Goal: Information Seeking & Learning: Learn about a topic

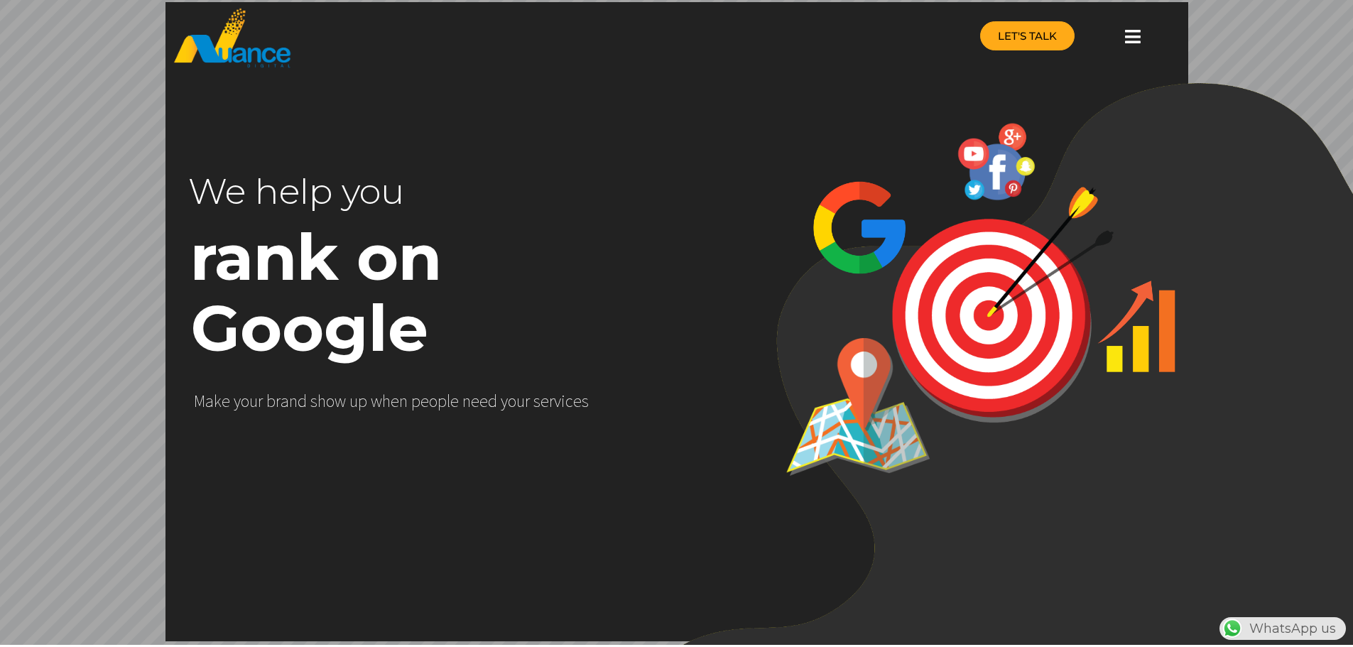
click at [1033, 41] on span "LET'S TALK" at bounding box center [1027, 36] width 59 height 11
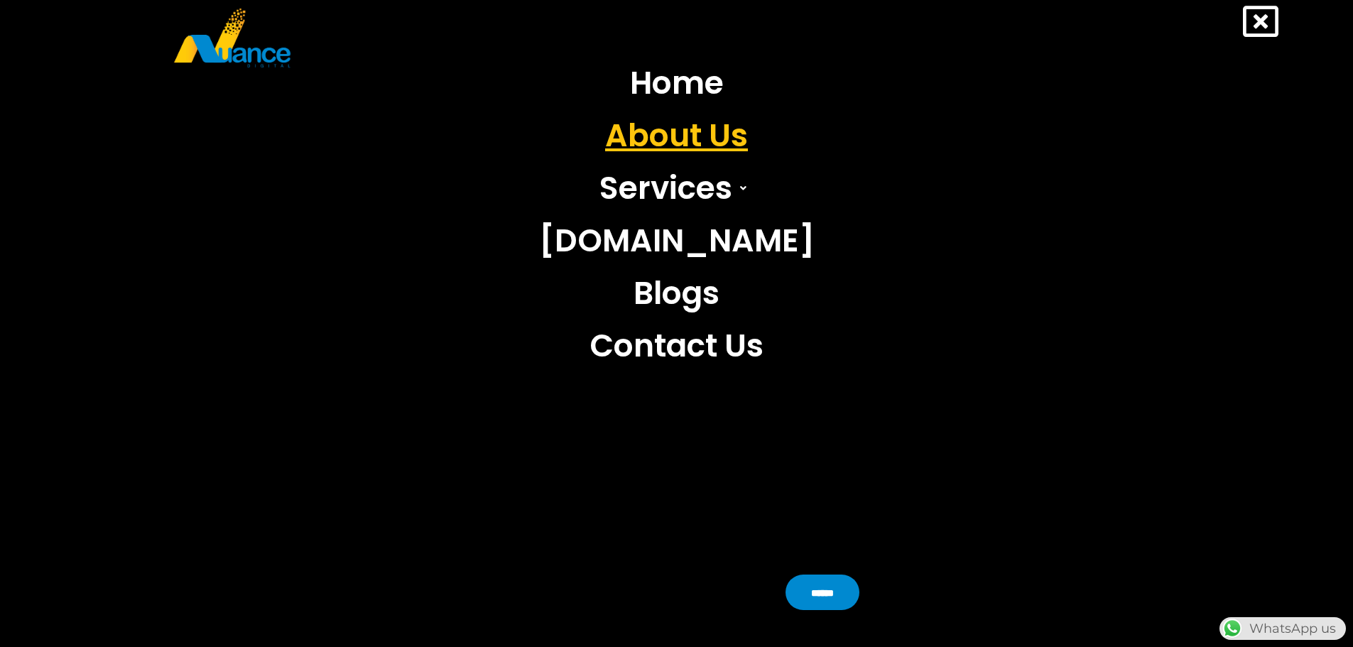
click at [668, 134] on link "About Us" at bounding box center [676, 135] width 297 height 53
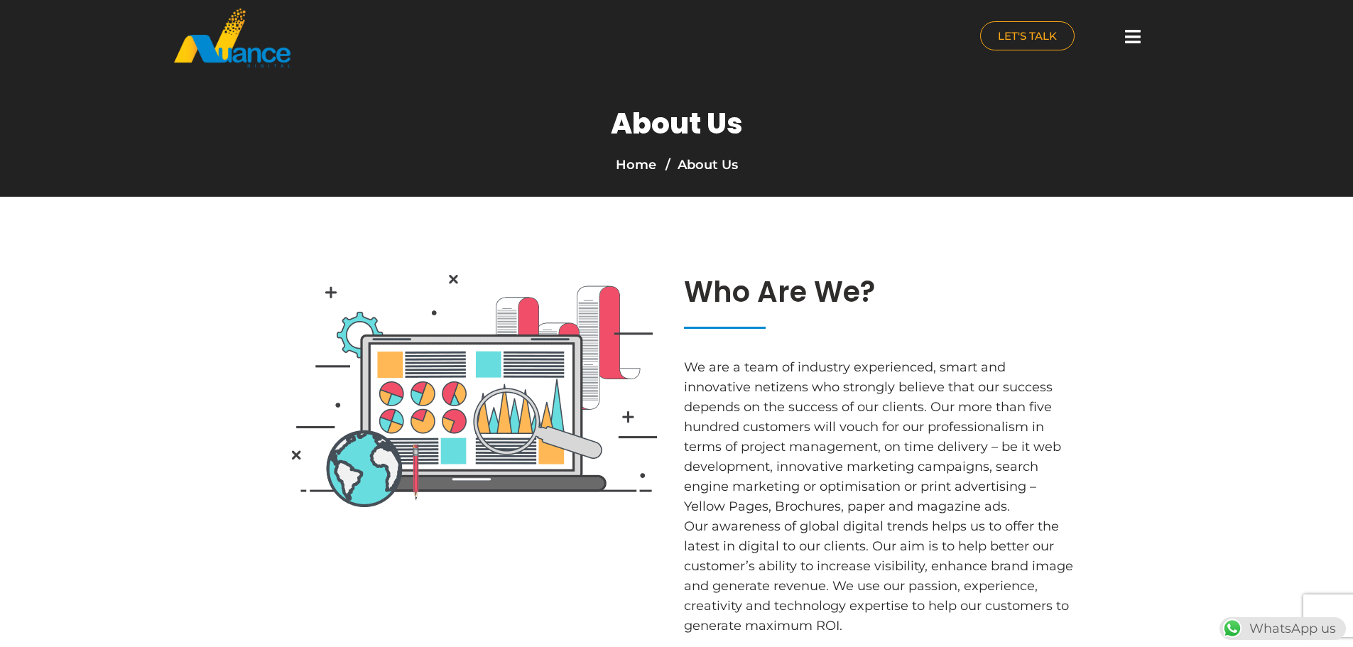
click at [1132, 36] on icon at bounding box center [1133, 37] width 16 height 18
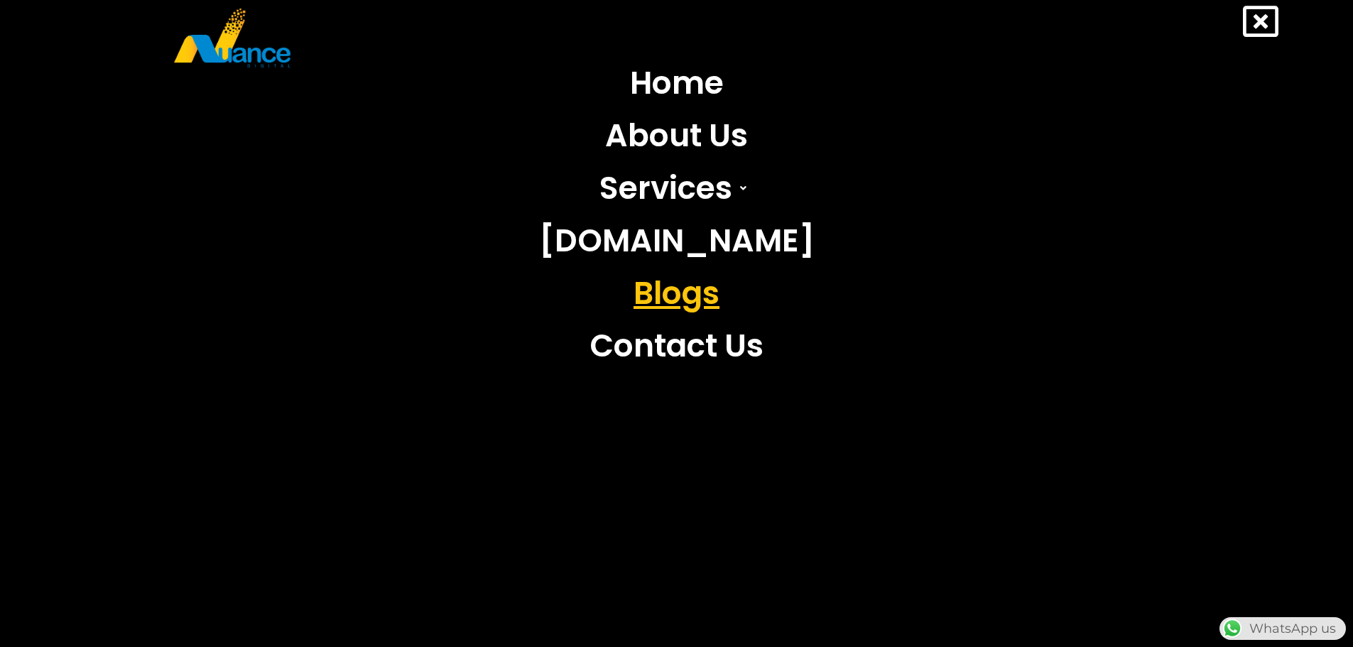
click at [672, 300] on link "Blogs" at bounding box center [676, 293] width 297 height 53
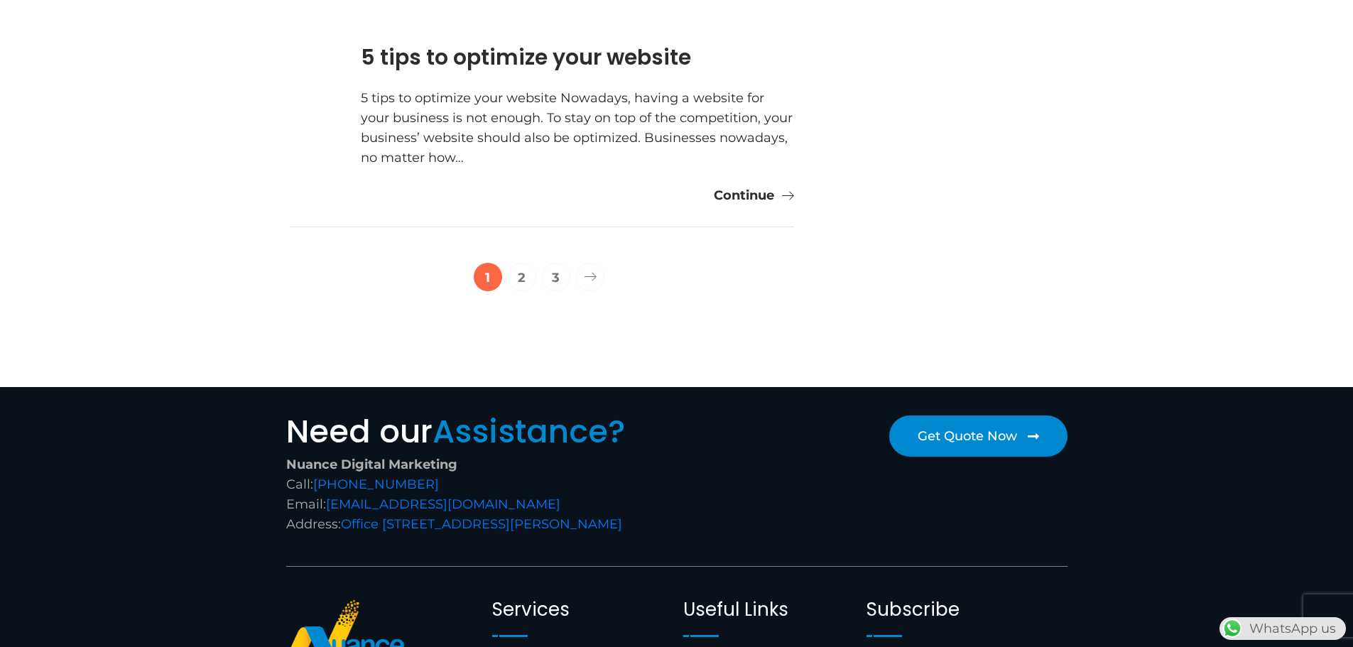
scroll to position [2895, 0]
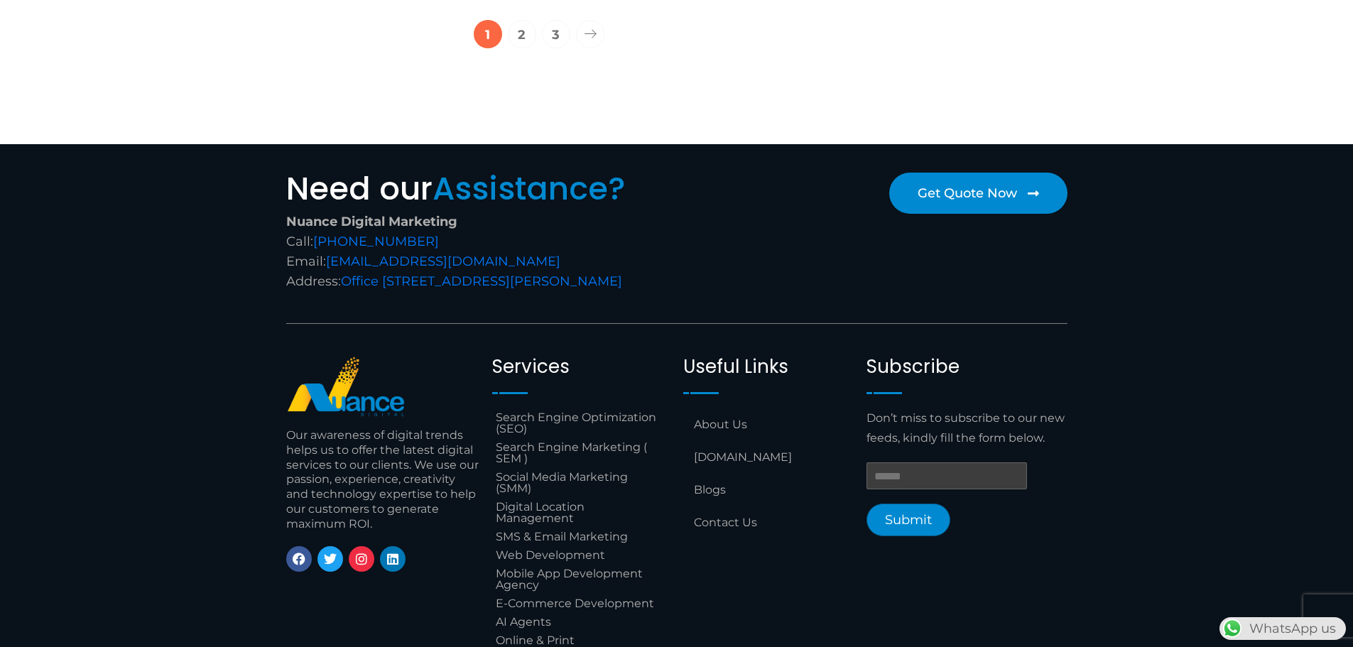
click at [728, 165] on div "Get Quote Now" at bounding box center [876, 231] width 398 height 133
